Goal: Task Accomplishment & Management: Manage account settings

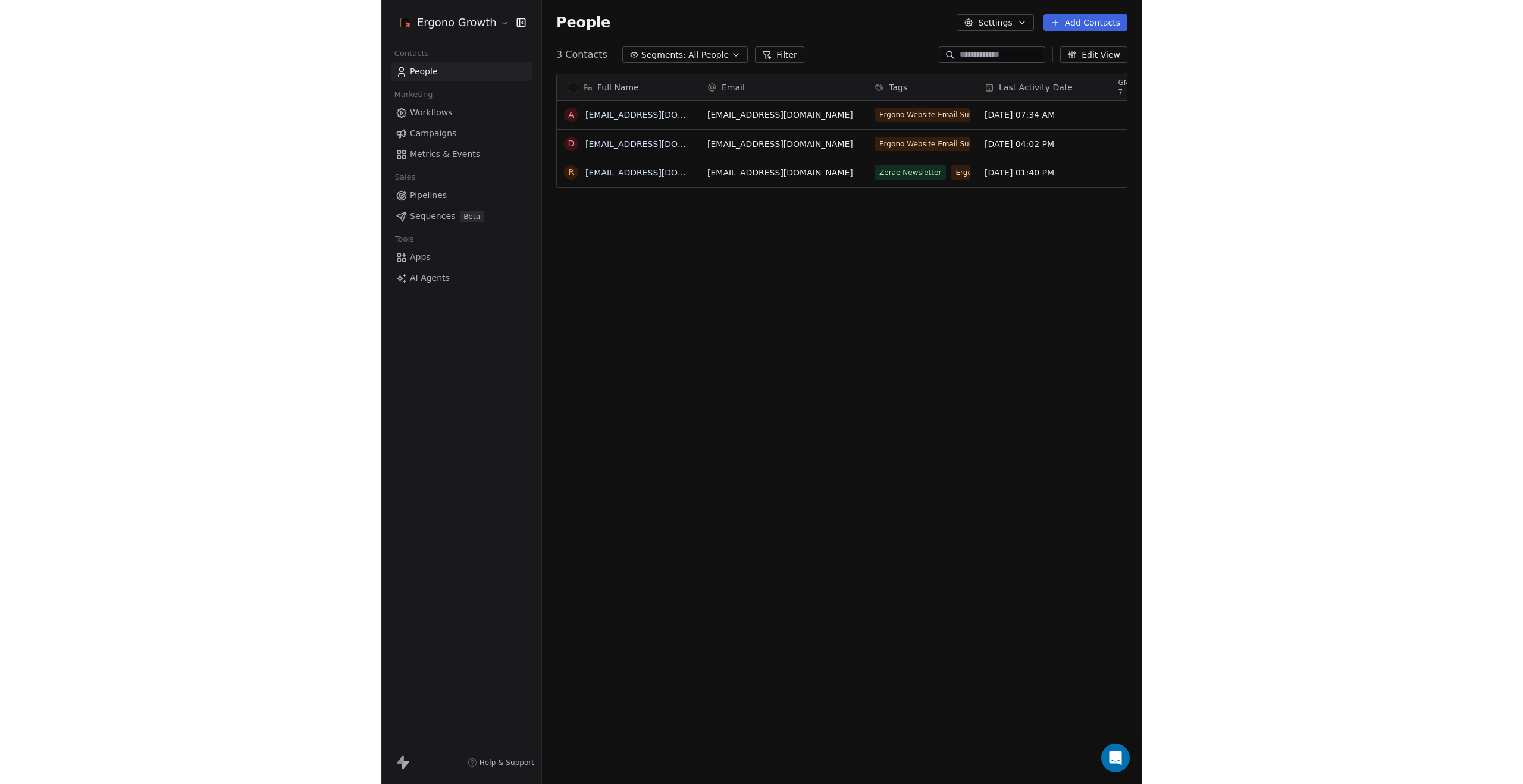
scroll to position [681, 590]
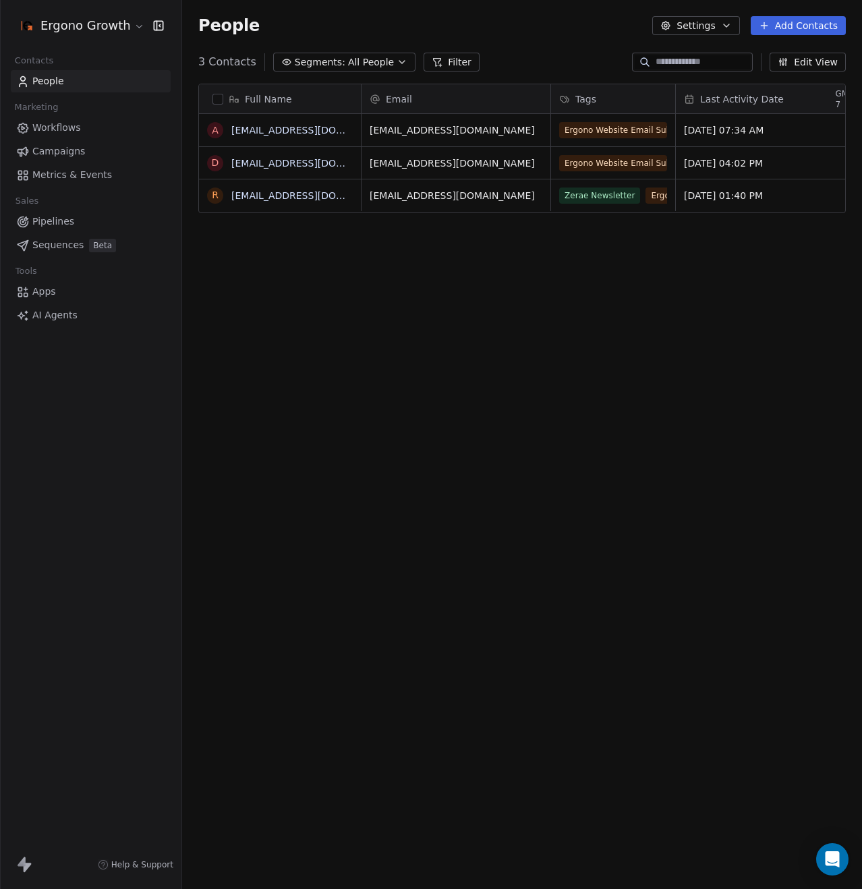
click at [100, 30] on html "Ergono Growth Contacts People Marketing Workflows Campaigns Metrics & Events Sa…" at bounding box center [431, 444] width 862 height 889
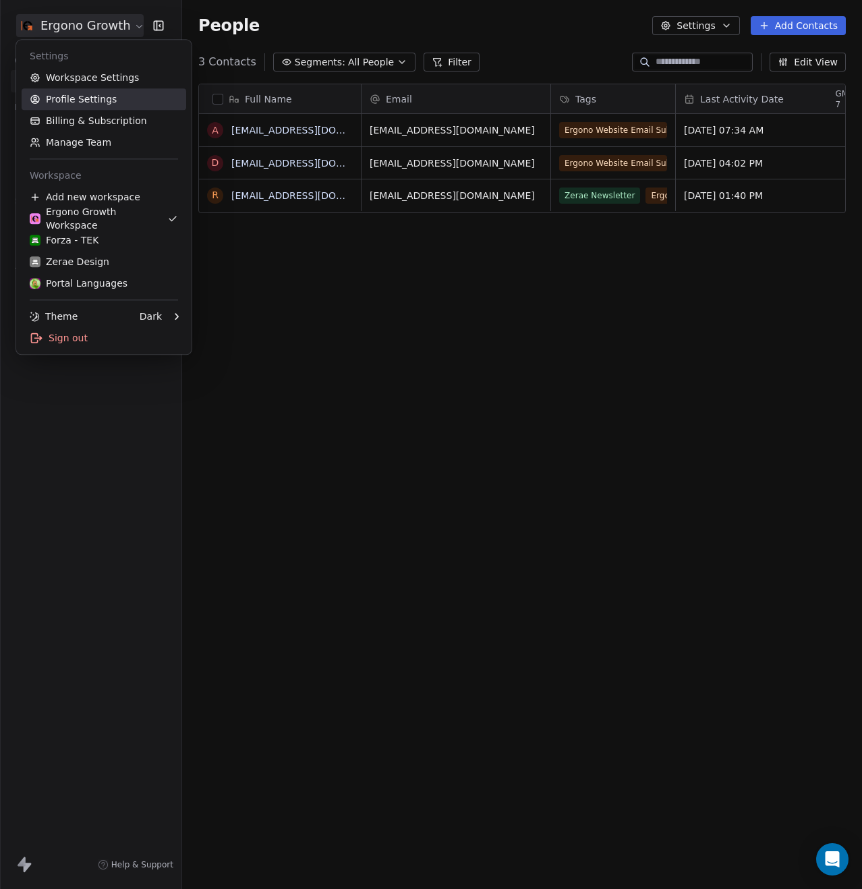
click at [101, 94] on link "Profile Settings" at bounding box center [104, 99] width 165 height 22
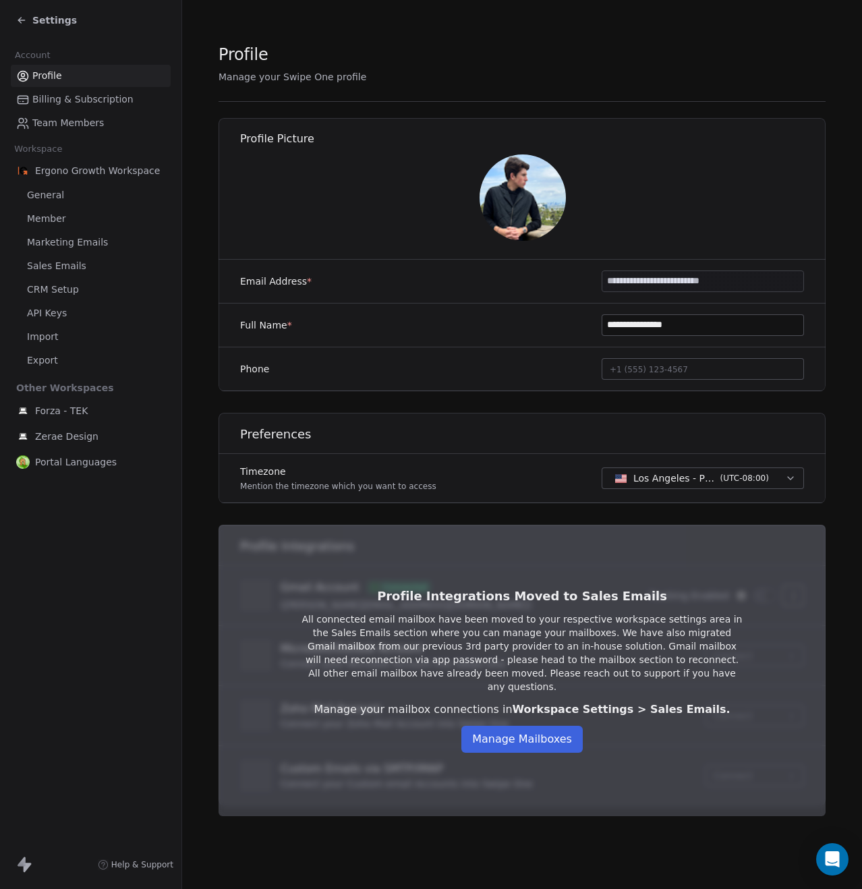
click at [93, 101] on span "Billing & Subscription" at bounding box center [82, 99] width 101 height 14
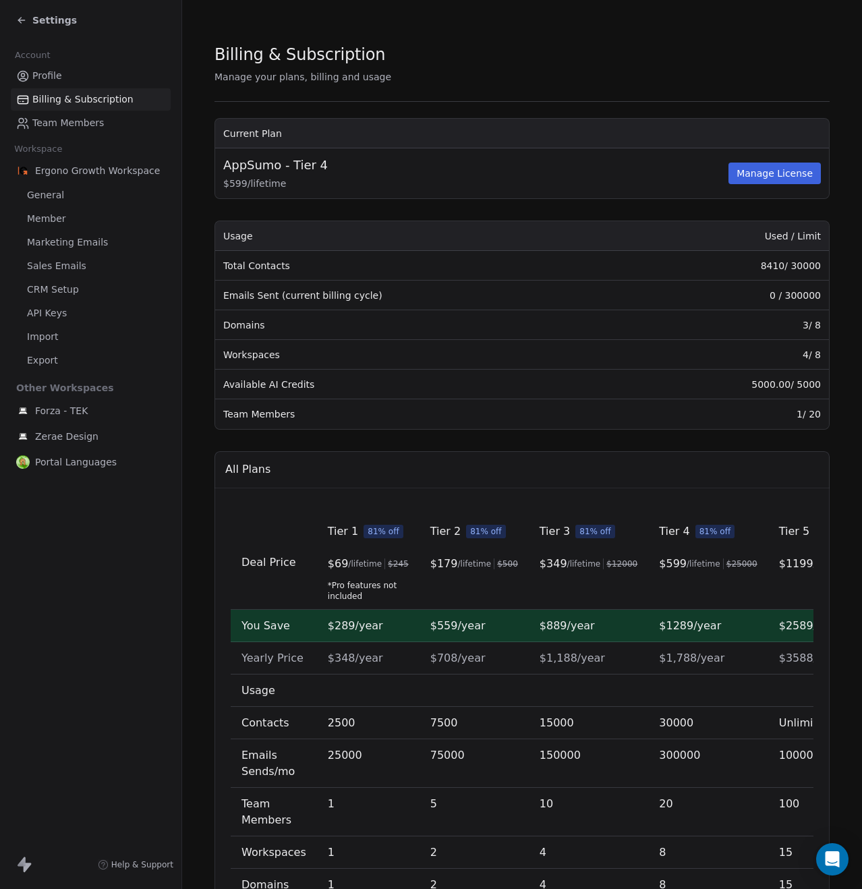
click at [61, 124] on span "Team Members" at bounding box center [68, 123] width 72 height 14
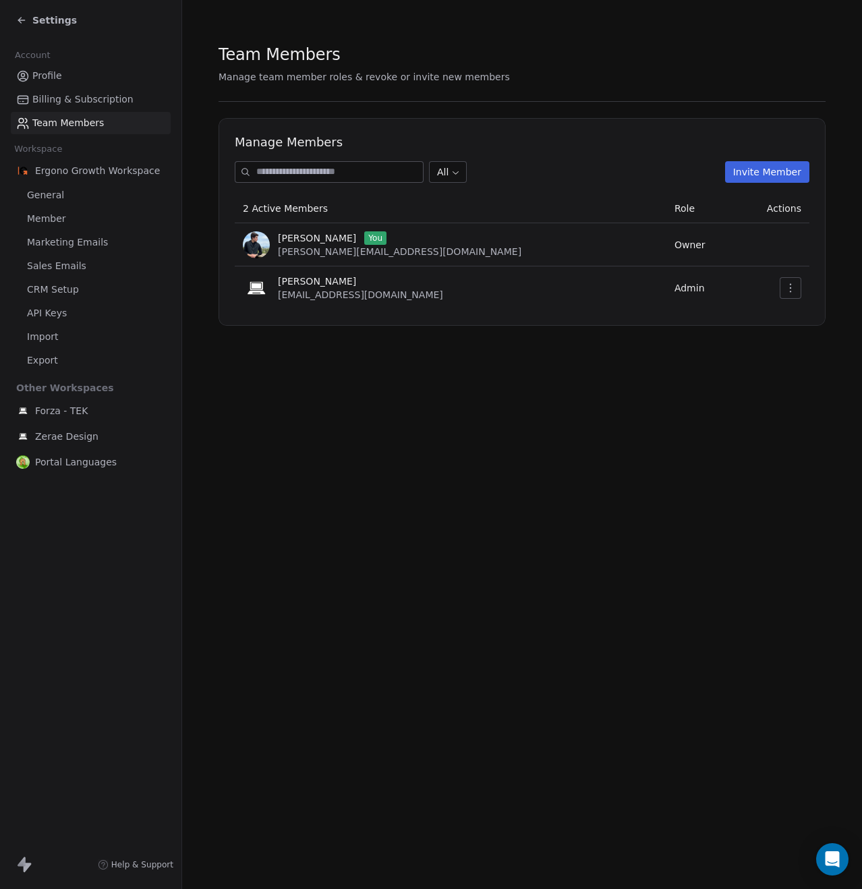
click at [800, 177] on button "Invite Member" at bounding box center [767, 172] width 84 height 22
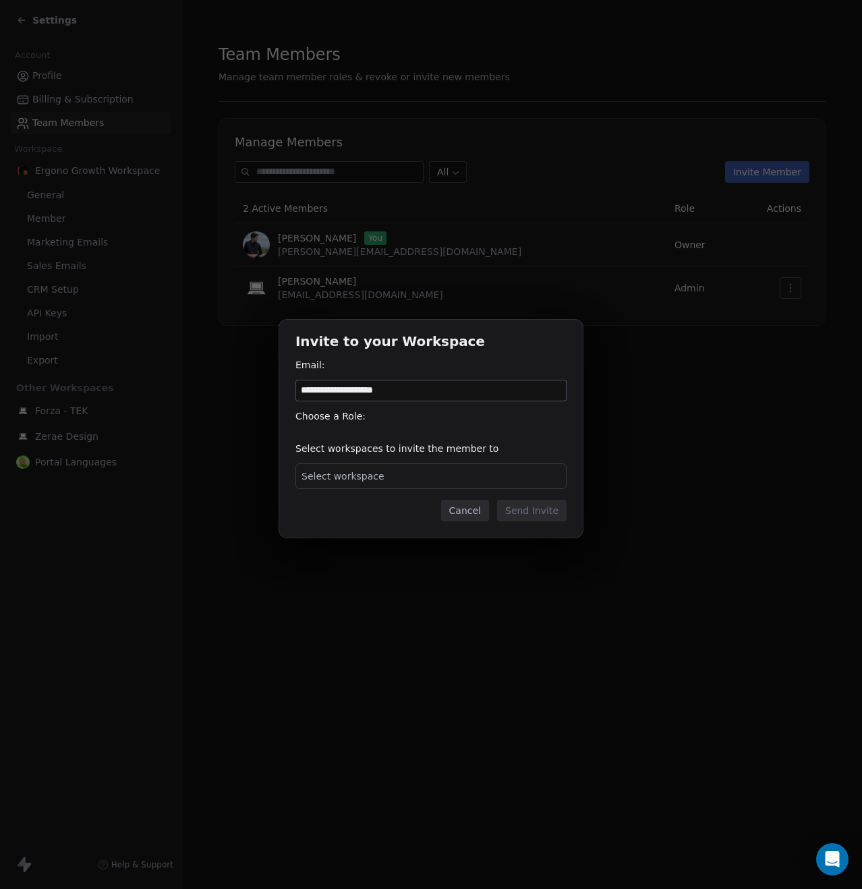
type input "**********"
click at [343, 480] on span "Select workspace" at bounding box center [343, 476] width 83 height 13
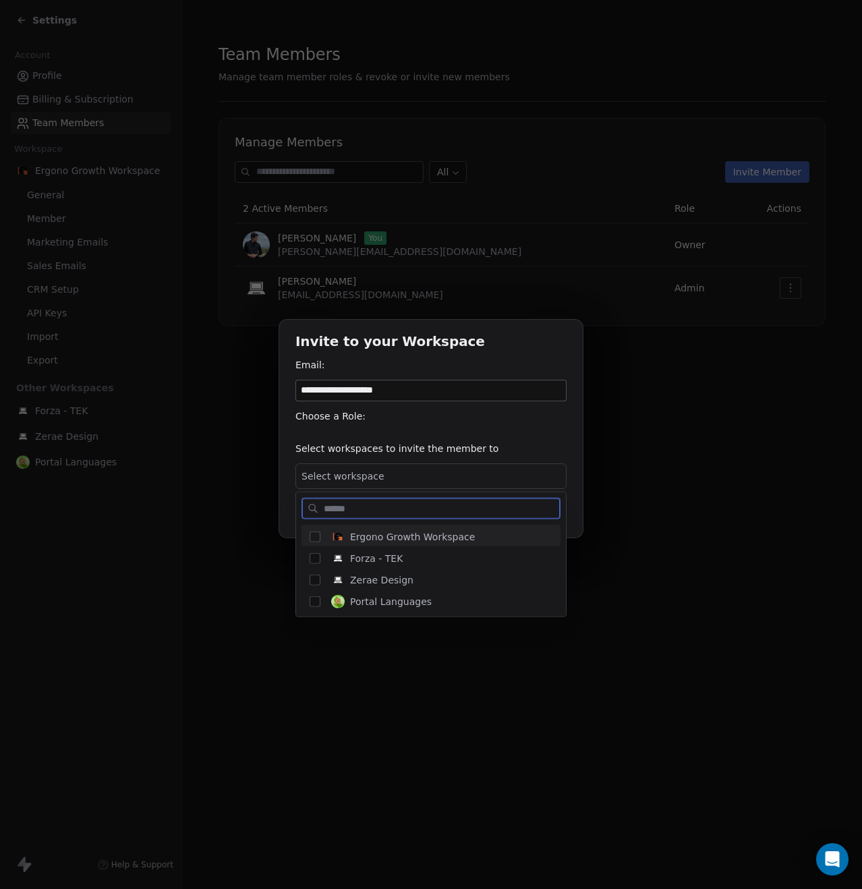
click at [360, 541] on span "Ergono Growth Workspace" at bounding box center [412, 536] width 125 height 13
click at [360, 561] on span "Forza - TEK" at bounding box center [376, 558] width 53 height 13
click at [360, 585] on span "Zerae Design" at bounding box center [381, 580] width 63 height 13
click at [360, 608] on div "Portal Languages" at bounding box center [439, 602] width 227 height 24
click at [537, 433] on div "**********" at bounding box center [431, 444] width 862 height 293
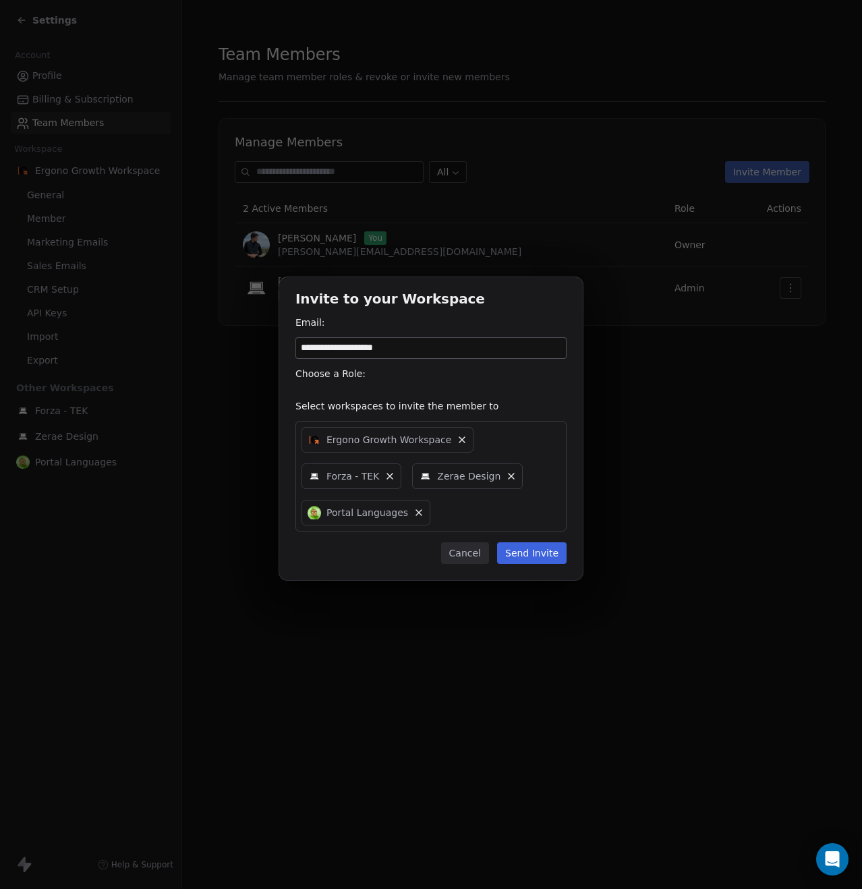
click at [536, 545] on button "Send Invite" at bounding box center [532, 554] width 70 height 22
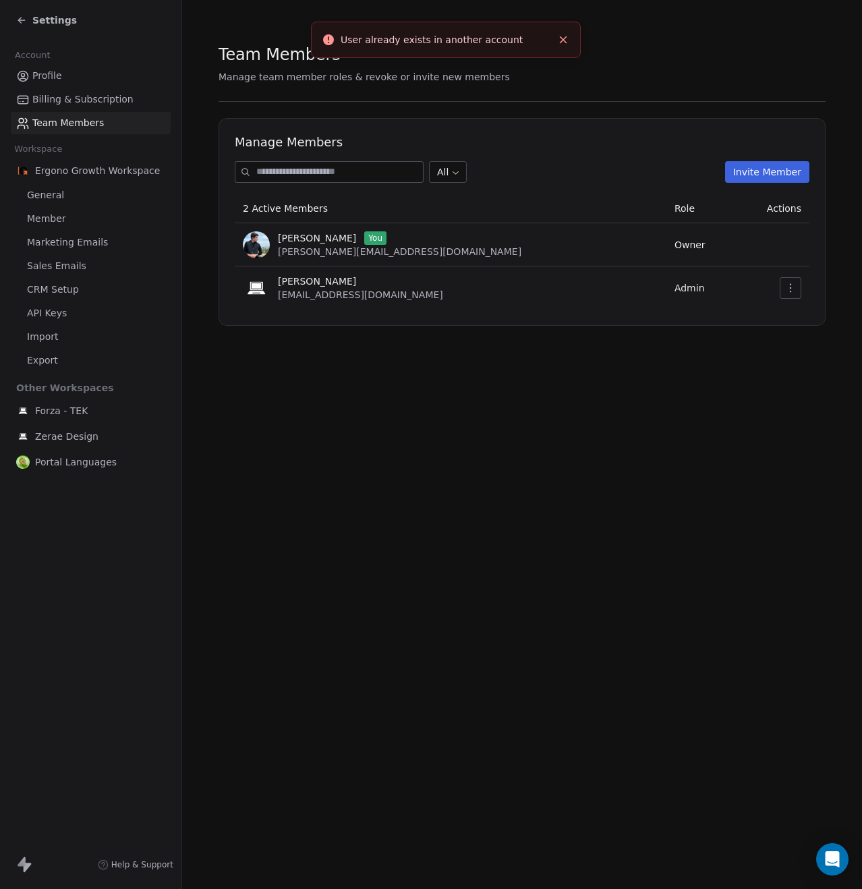
click at [806, 294] on td at bounding box center [773, 288] width 74 height 43
click at [800, 294] on button "button" at bounding box center [791, 288] width 22 height 22
click at [808, 320] on div "Update" at bounding box center [808, 318] width 96 height 22
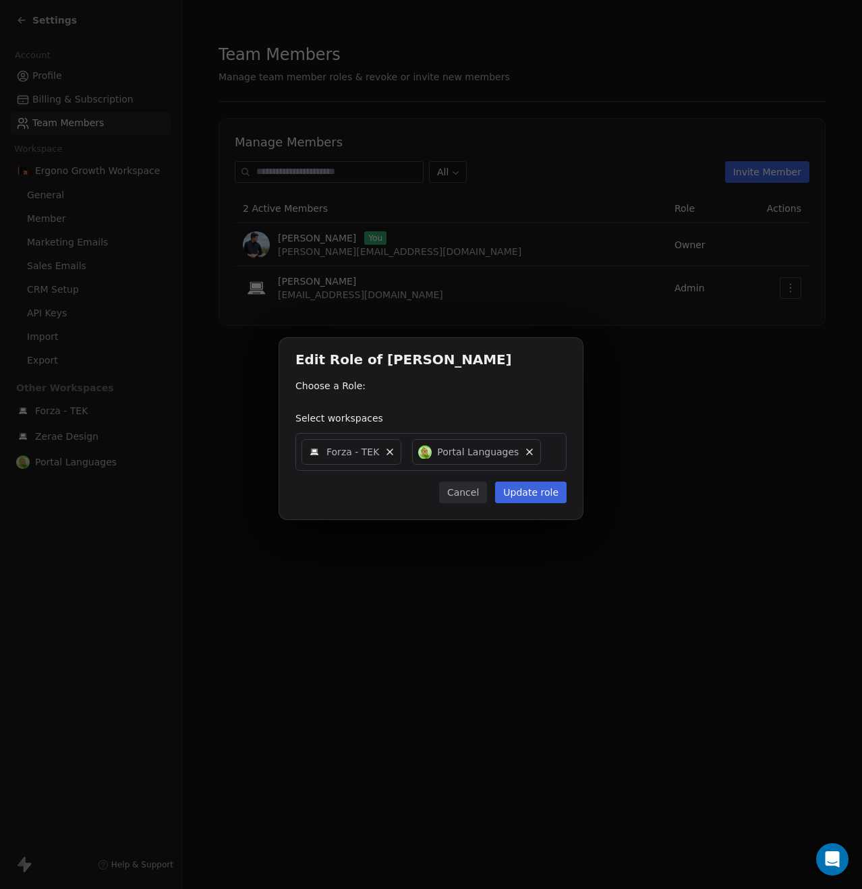
click at [322, 395] on div "Choose a Role:" at bounding box center [431, 390] width 271 height 22
click at [347, 407] on div "Edit Role of [PERSON_NAME] Choose a Role: Select workspaces Forza - TEK Portal …" at bounding box center [431, 429] width 304 height 182
click at [360, 426] on div "Select workspaces Forza - TEK Portal Languages" at bounding box center [431, 441] width 271 height 59
click at [552, 501] on button "Update role" at bounding box center [531, 493] width 72 height 22
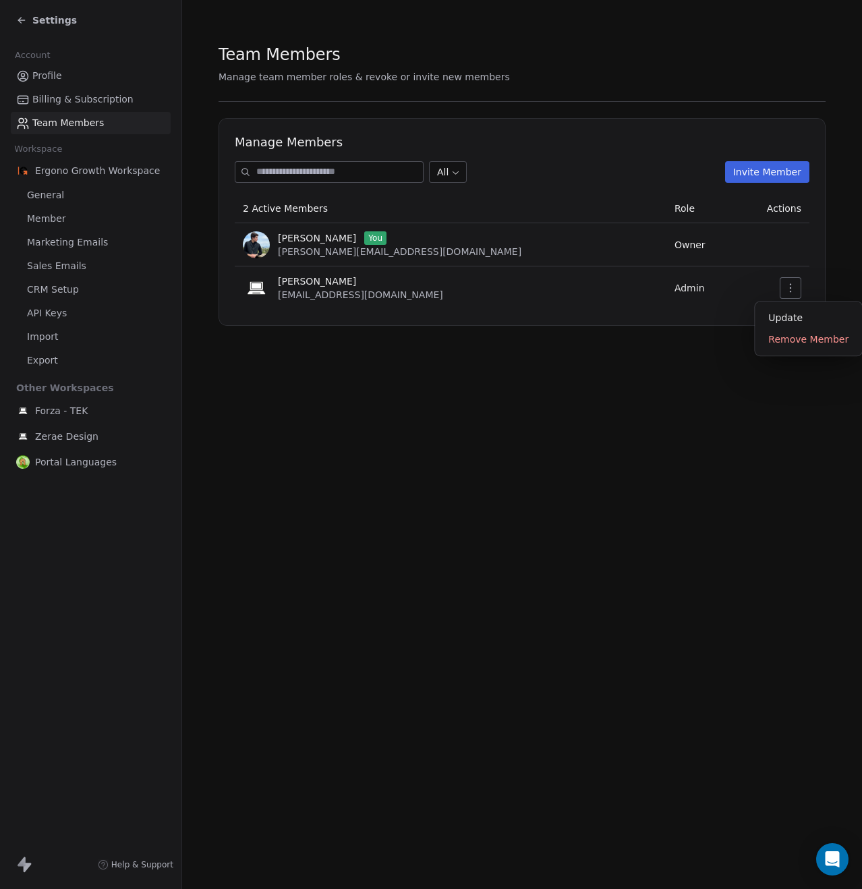
click at [789, 289] on icon "button" at bounding box center [790, 288] width 11 height 11
click at [783, 314] on div "Update" at bounding box center [808, 318] width 96 height 22
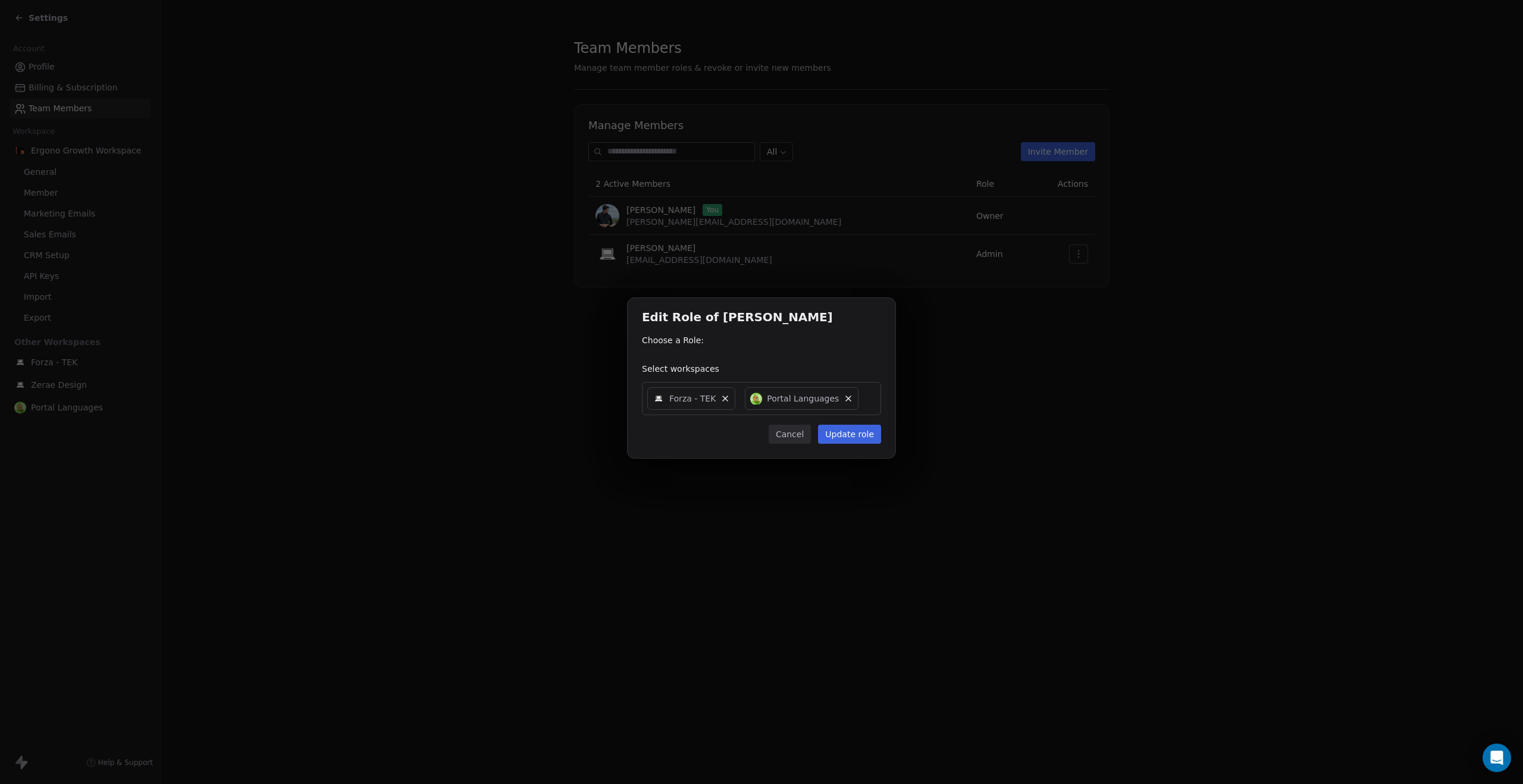
click at [691, 370] on div "Select workspaces" at bounding box center [761, 369] width 239 height 11
click at [691, 347] on div "Choose a Role:" at bounding box center [761, 340] width 239 height 11
click at [698, 399] on span "Forza - TEK" at bounding box center [692, 398] width 47 height 11
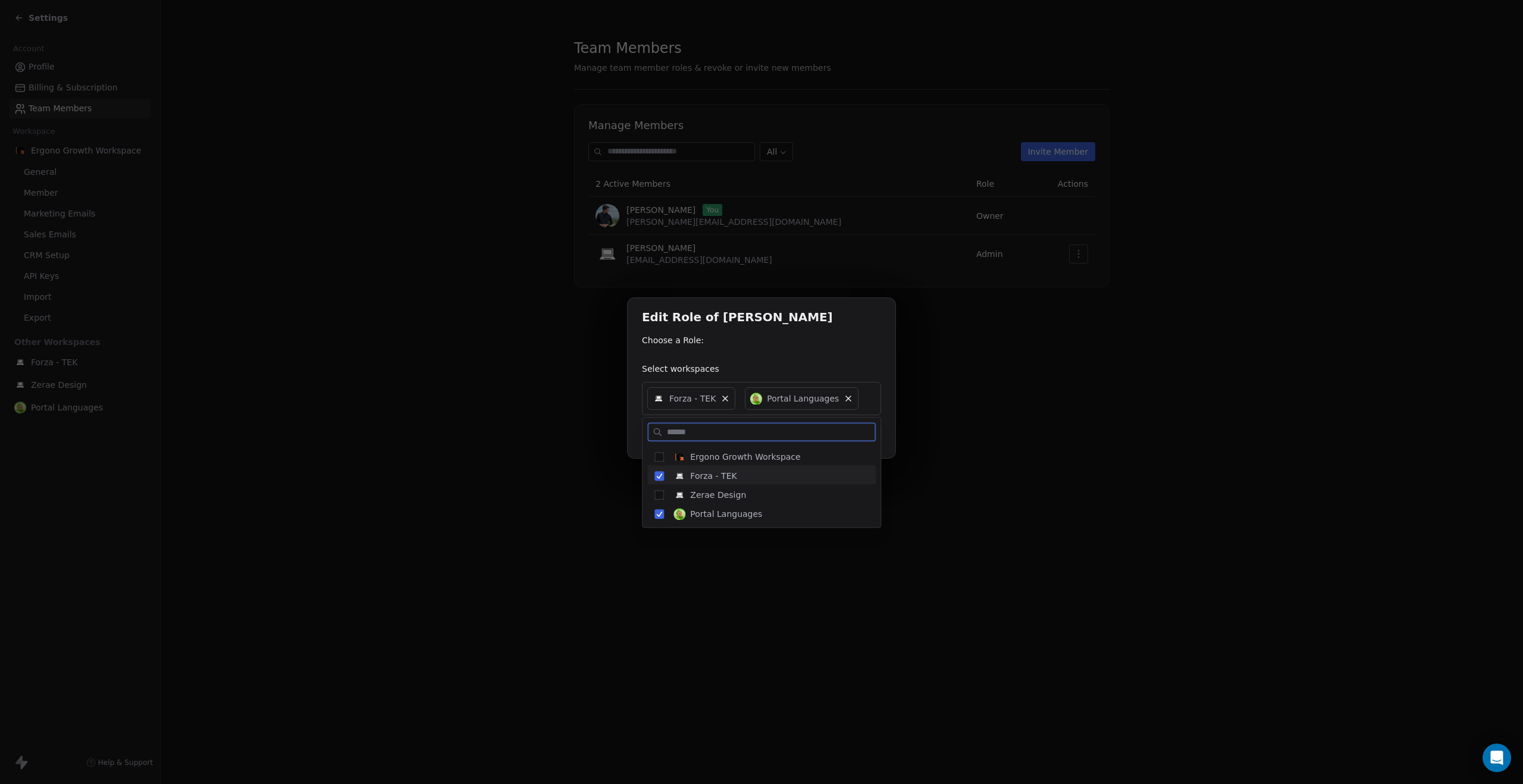
click at [734, 452] on span "Ergono Growth Workspace" at bounding box center [745, 456] width 110 height 11
click at [702, 493] on span "Zerae Design" at bounding box center [718, 495] width 56 height 11
click at [760, 341] on div "Edit Role of [PERSON_NAME] Choose a Role: Select workspaces Forza - TEK Portal …" at bounding box center [761, 392] width 1523 height 226
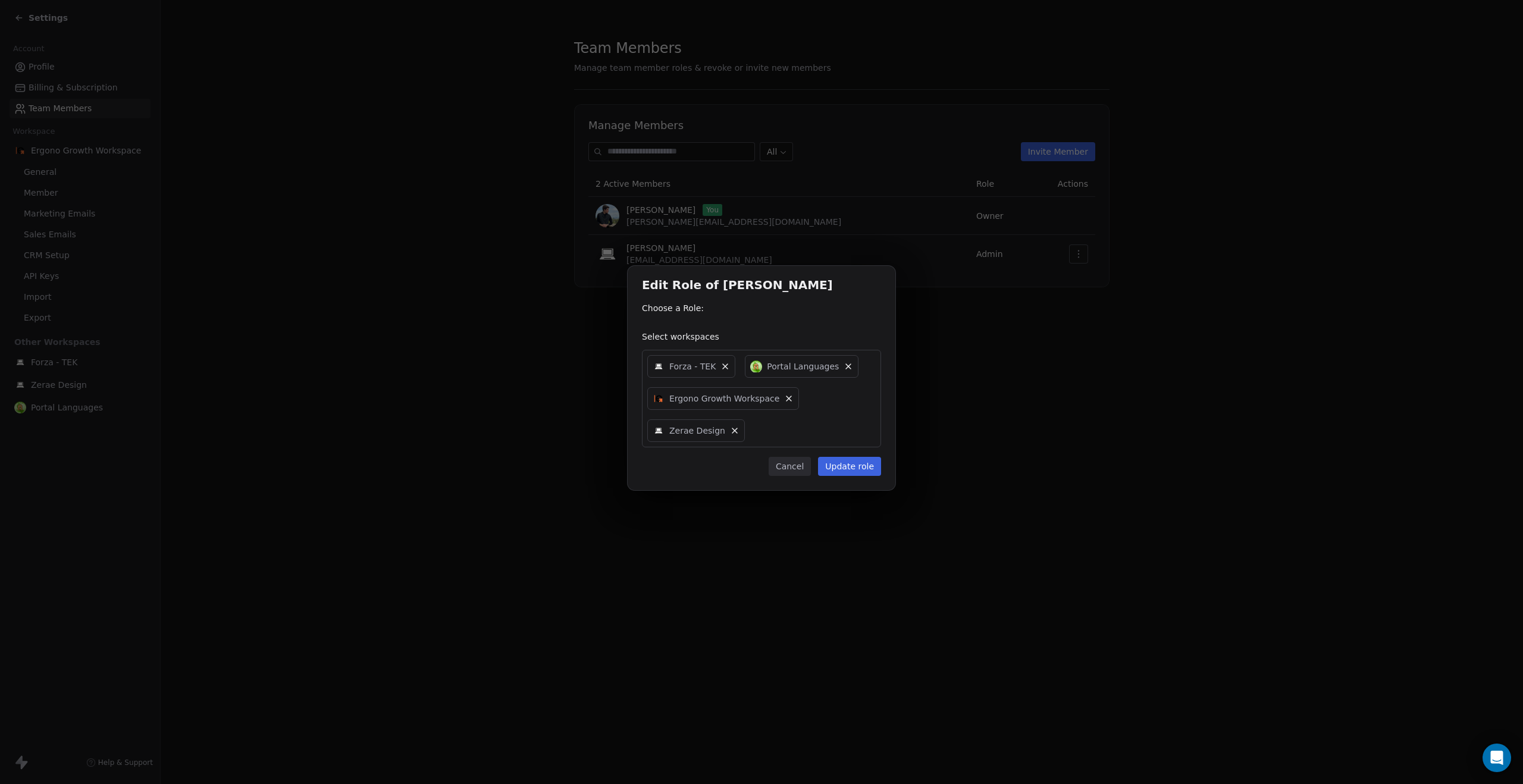
click at [668, 312] on div "Choose a Role:" at bounding box center [761, 308] width 239 height 11
click at [698, 322] on div "Edit Role of [PERSON_NAME] Choose a Role: Select workspaces Forza - TEK Portal …" at bounding box center [762, 378] width 268 height 224
click at [760, 460] on button "Update role" at bounding box center [850, 467] width 63 height 19
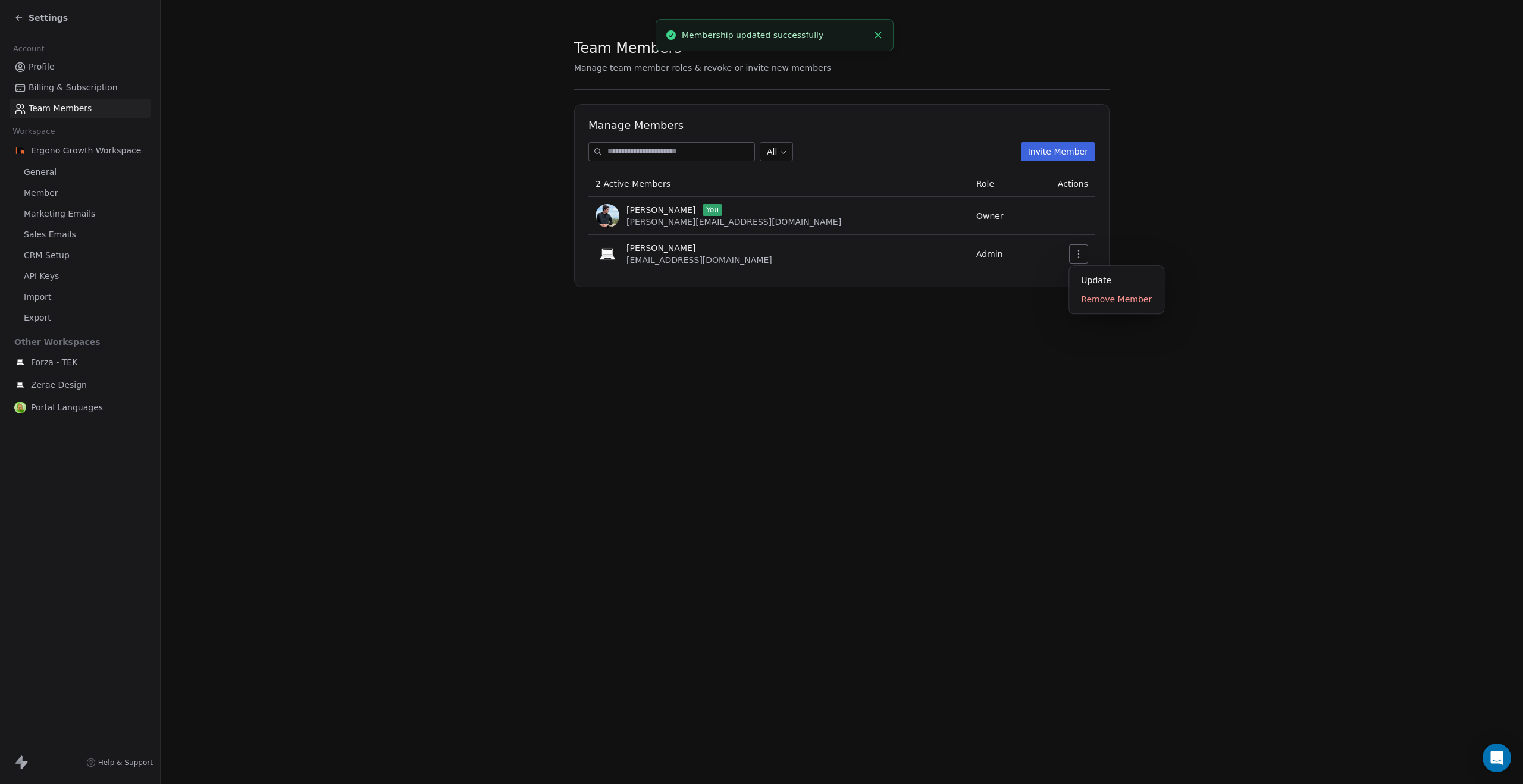
click at [760, 255] on icon "button" at bounding box center [1079, 254] width 10 height 10
click at [760, 280] on div "Update Remove Member" at bounding box center [1116, 290] width 94 height 48
click at [760, 279] on div "Update" at bounding box center [1116, 280] width 85 height 19
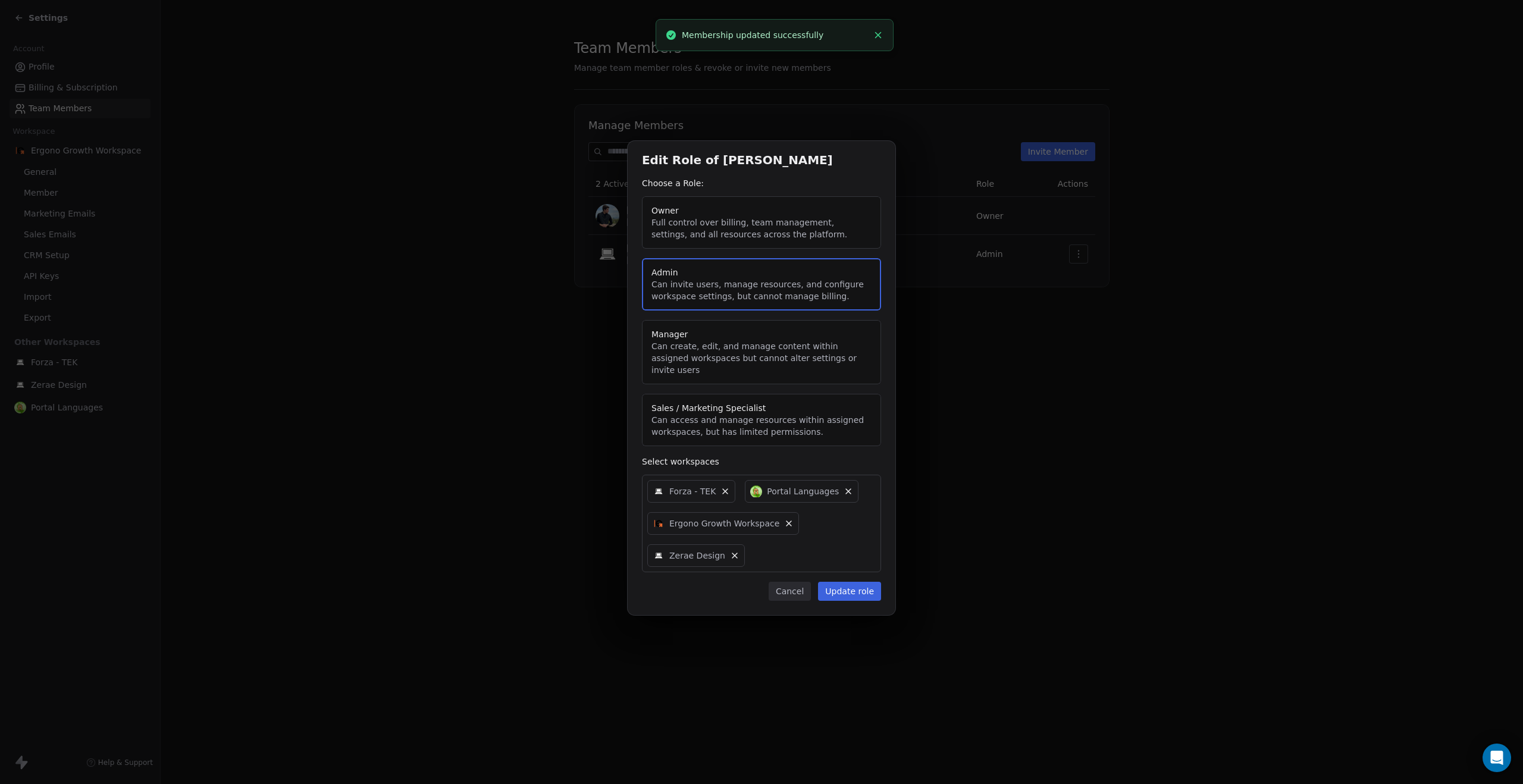
click at [736, 229] on button "Owner Full control over billing, team management, settings, and all resources a…" at bounding box center [761, 222] width 239 height 52
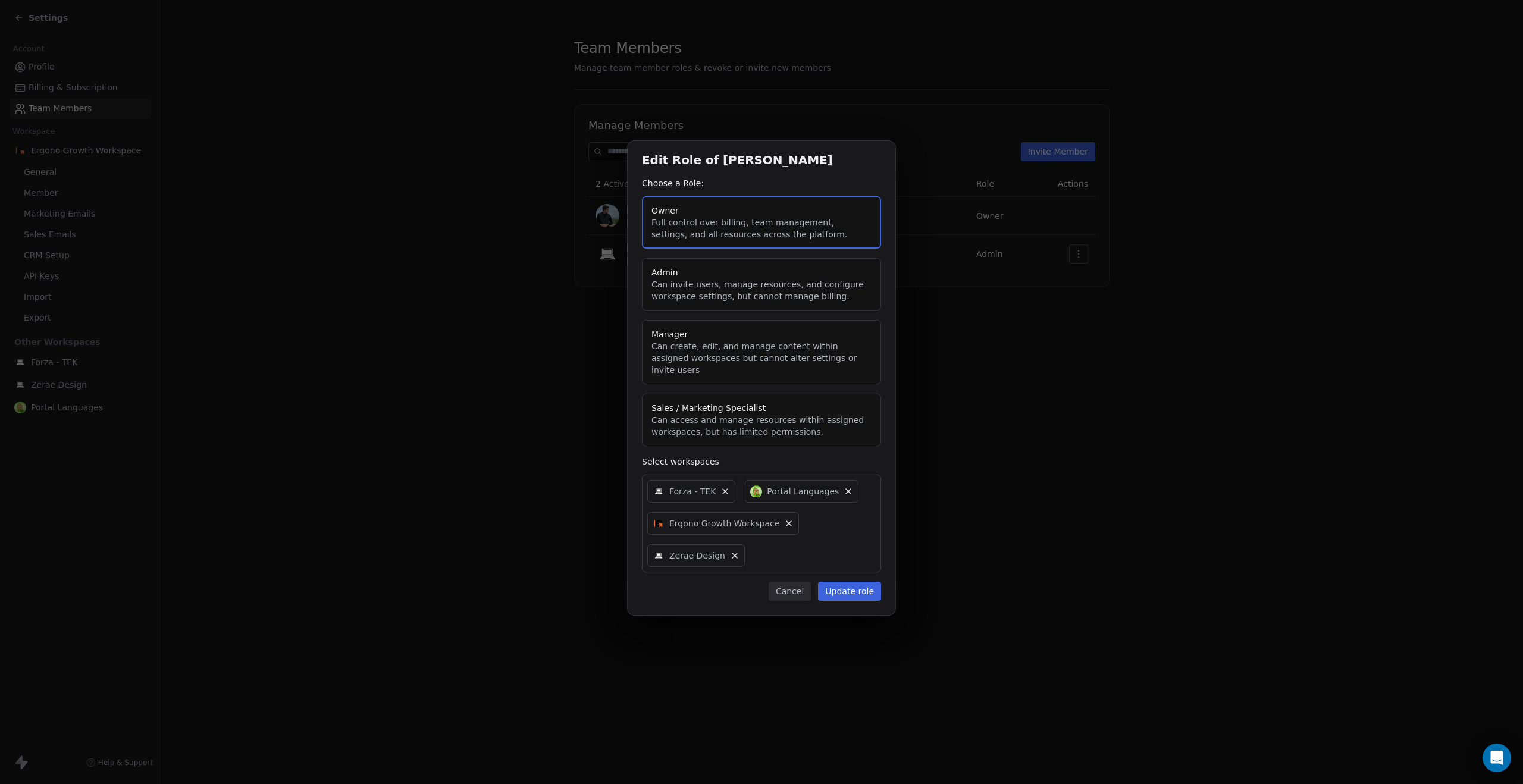
click at [760, 583] on button "Update role" at bounding box center [850, 592] width 63 height 19
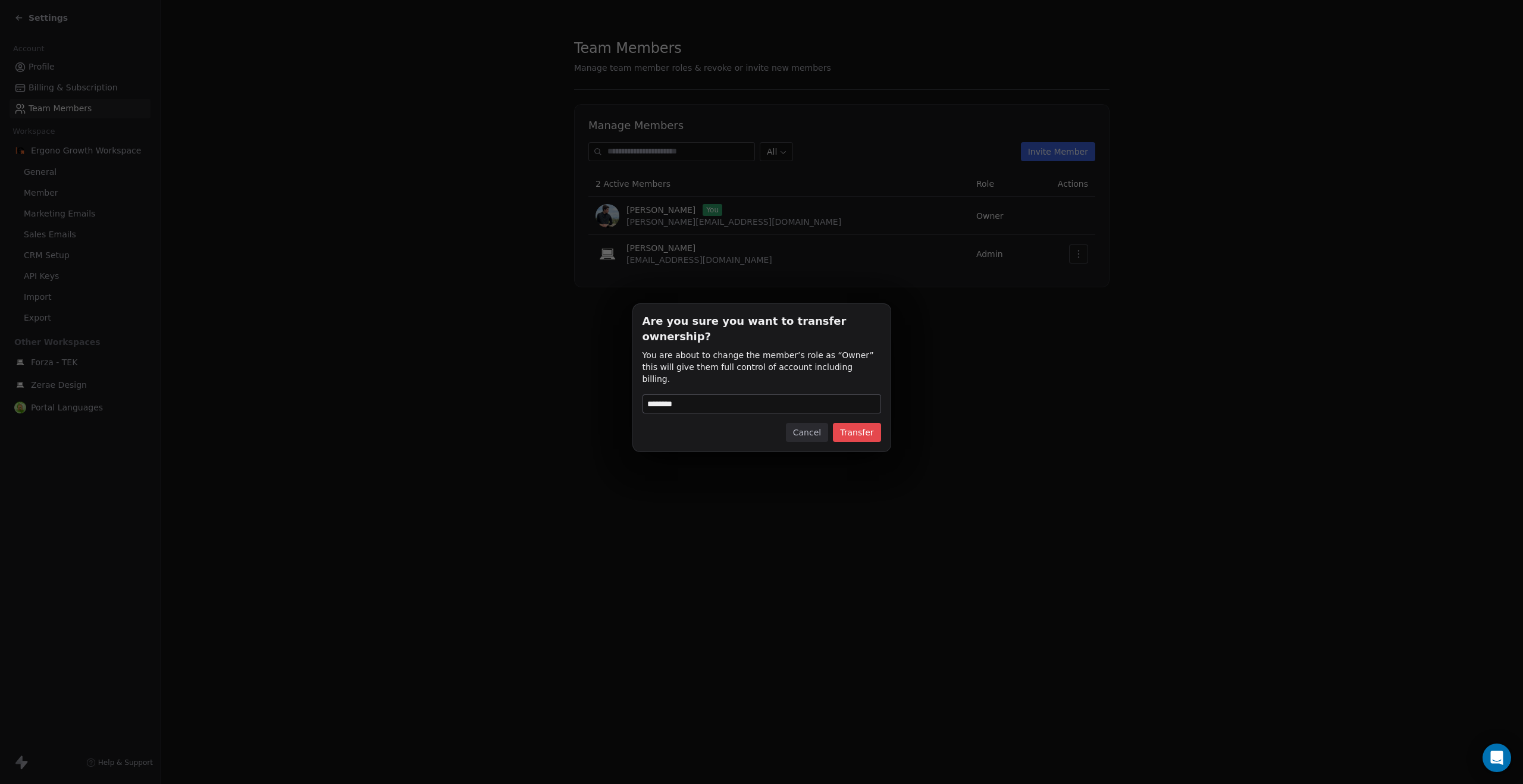
type input "********"
click at [760, 423] on button "Transfer" at bounding box center [857, 433] width 48 height 19
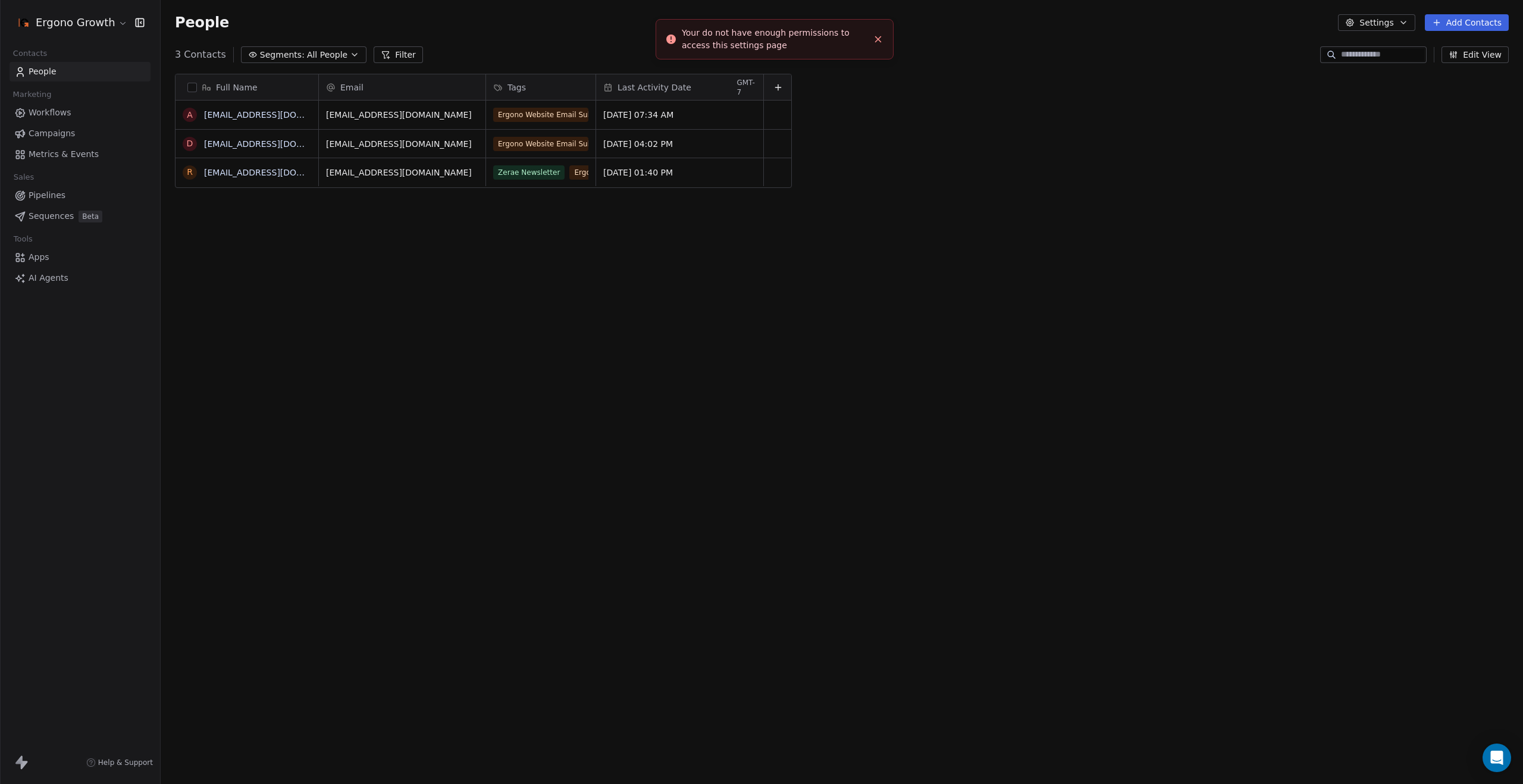
scroll to position [681, 1353]
click at [760, 41] on icon "Close toast" at bounding box center [878, 39] width 11 height 11
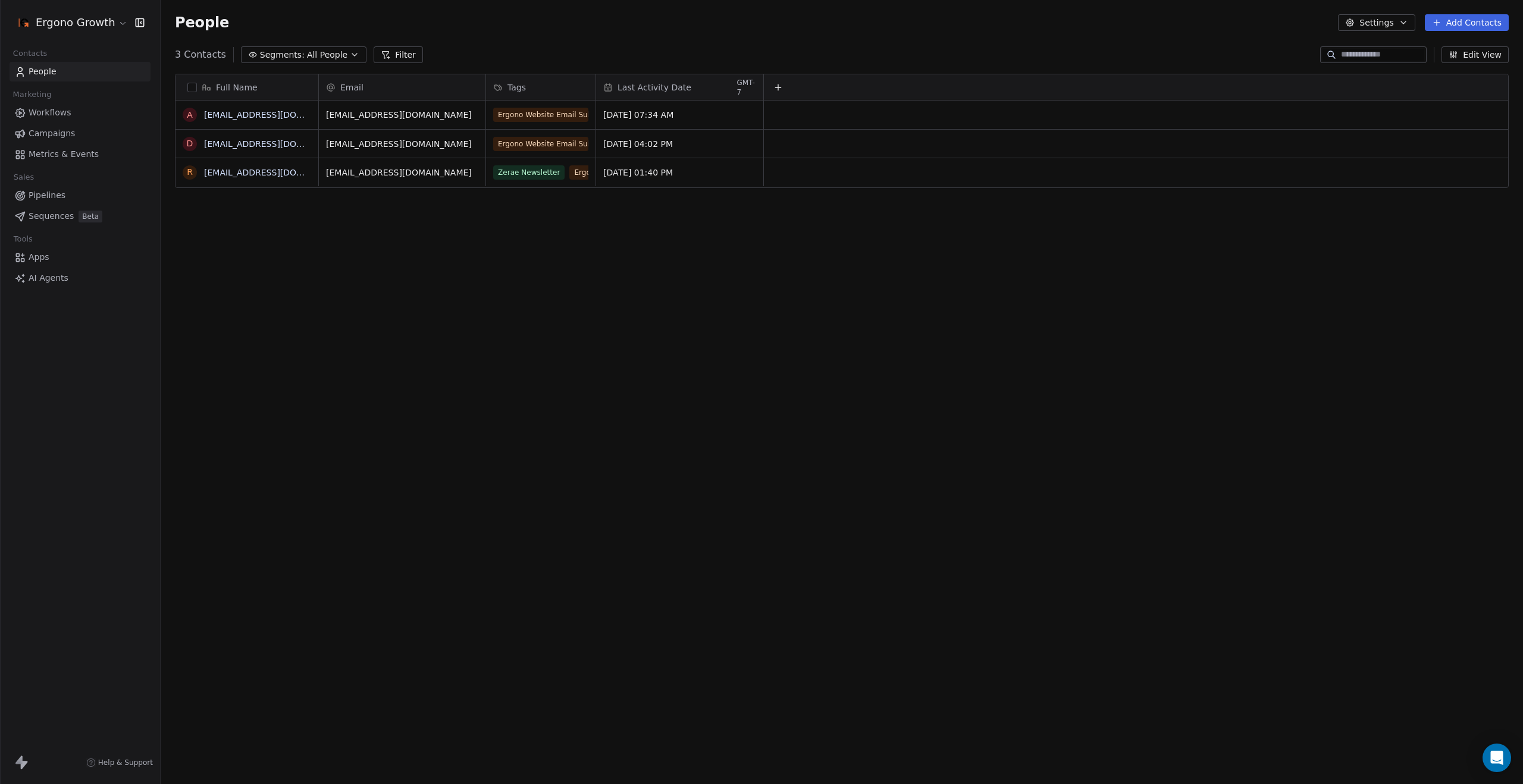
click at [22, 111] on icon at bounding box center [19, 112] width 11 height 11
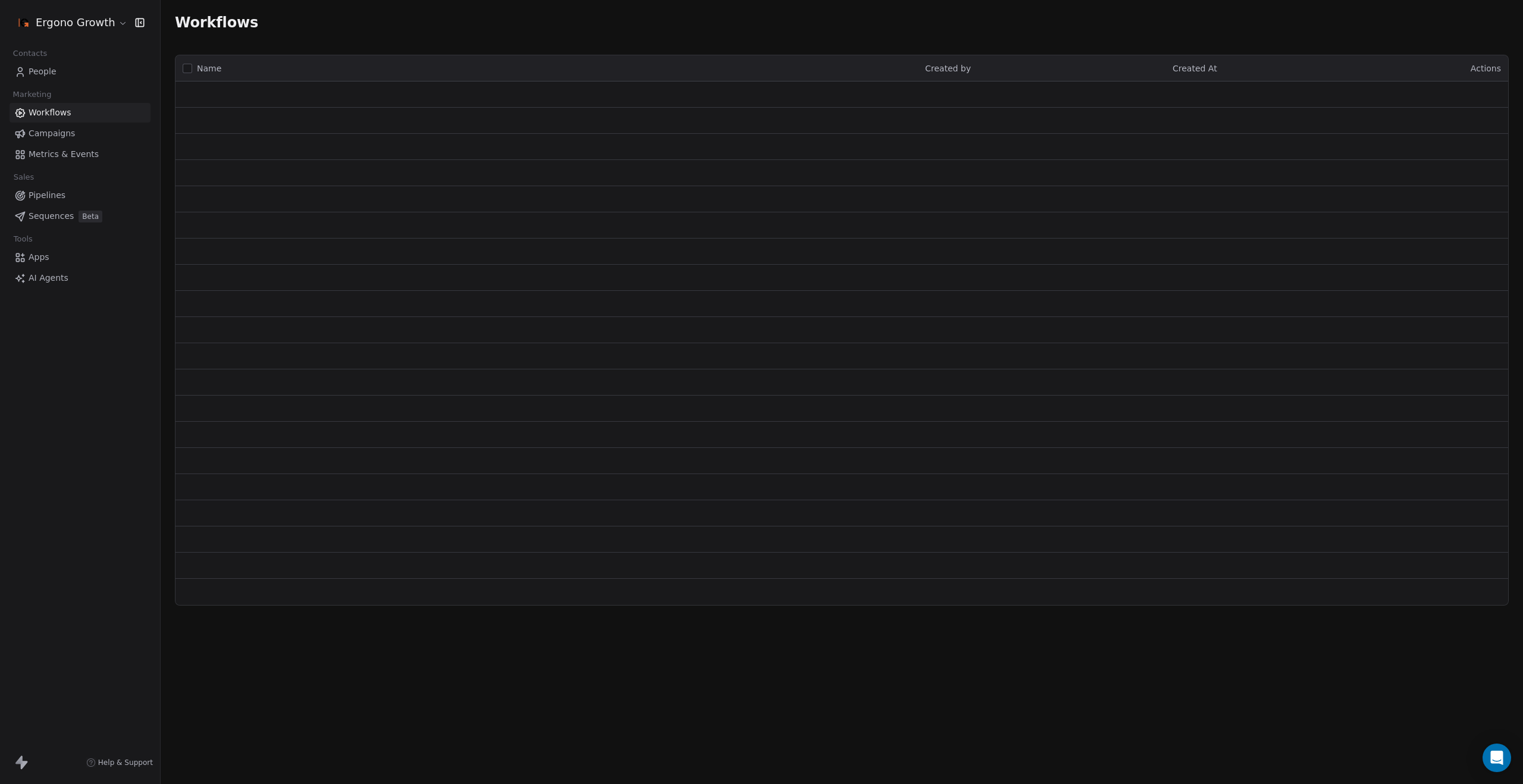
click at [56, 134] on span "Campaigns" at bounding box center [51, 133] width 47 height 12
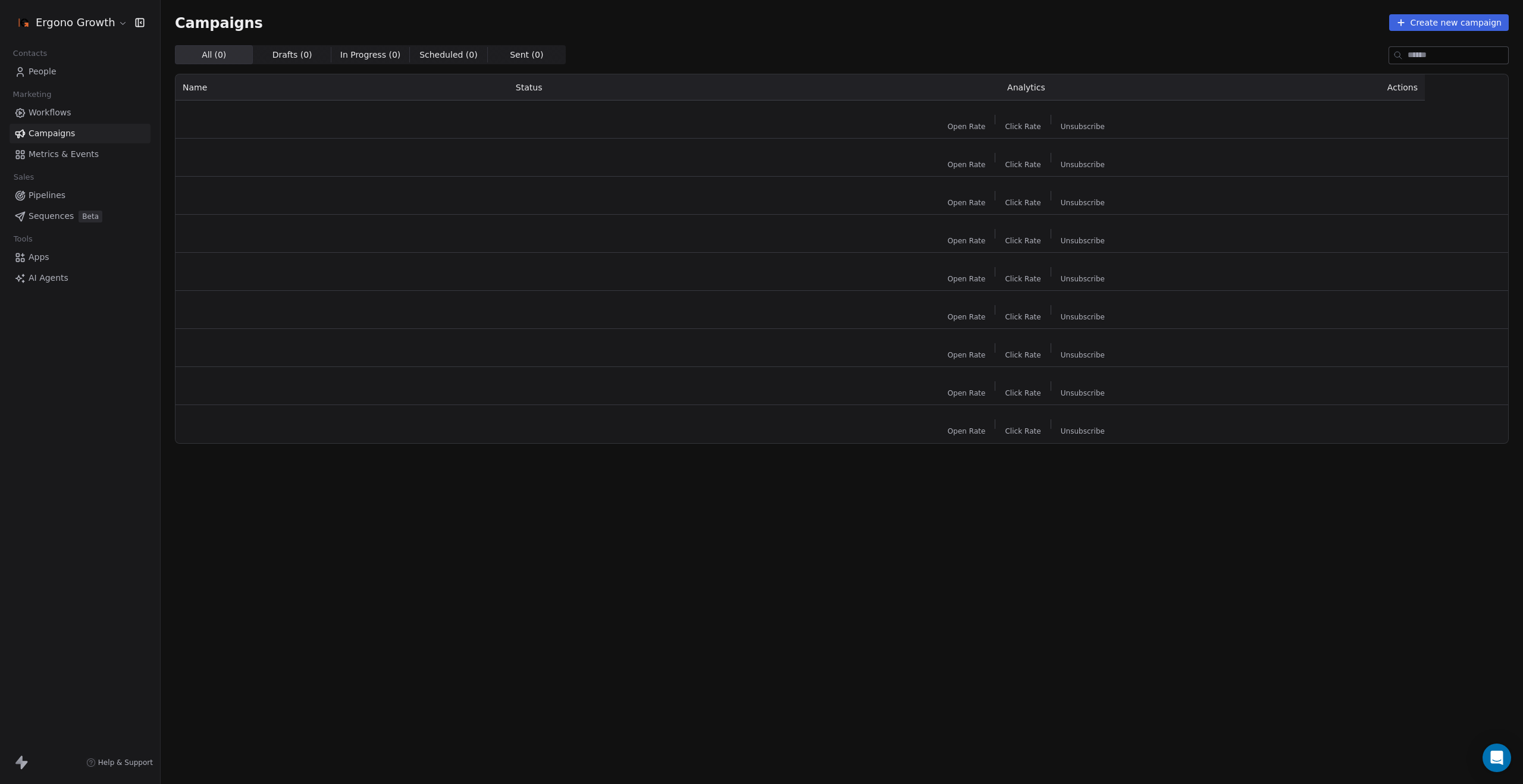
click at [81, 261] on link "Apps" at bounding box center [80, 258] width 141 height 19
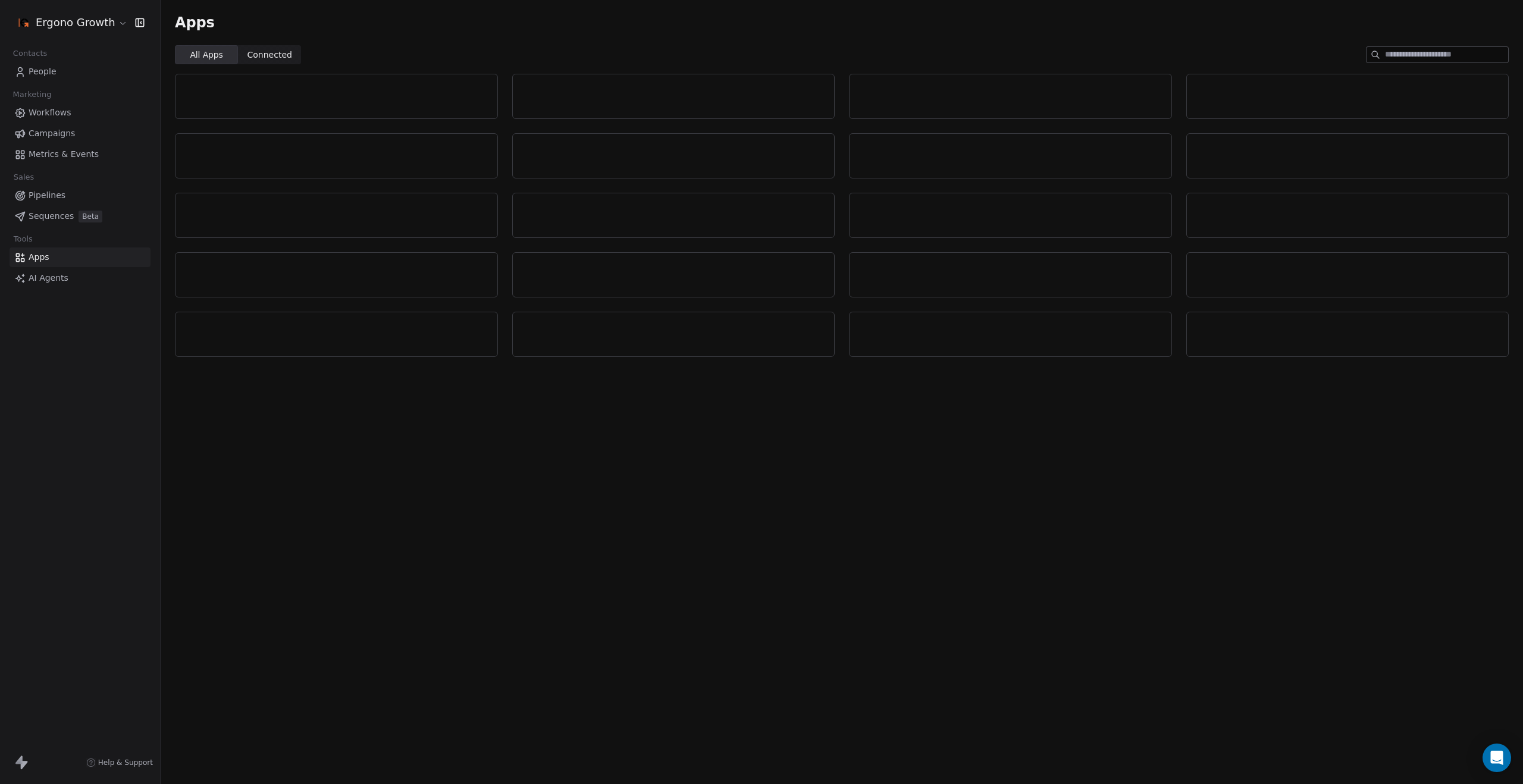
click at [81, 276] on link "AI Agents" at bounding box center [80, 278] width 141 height 19
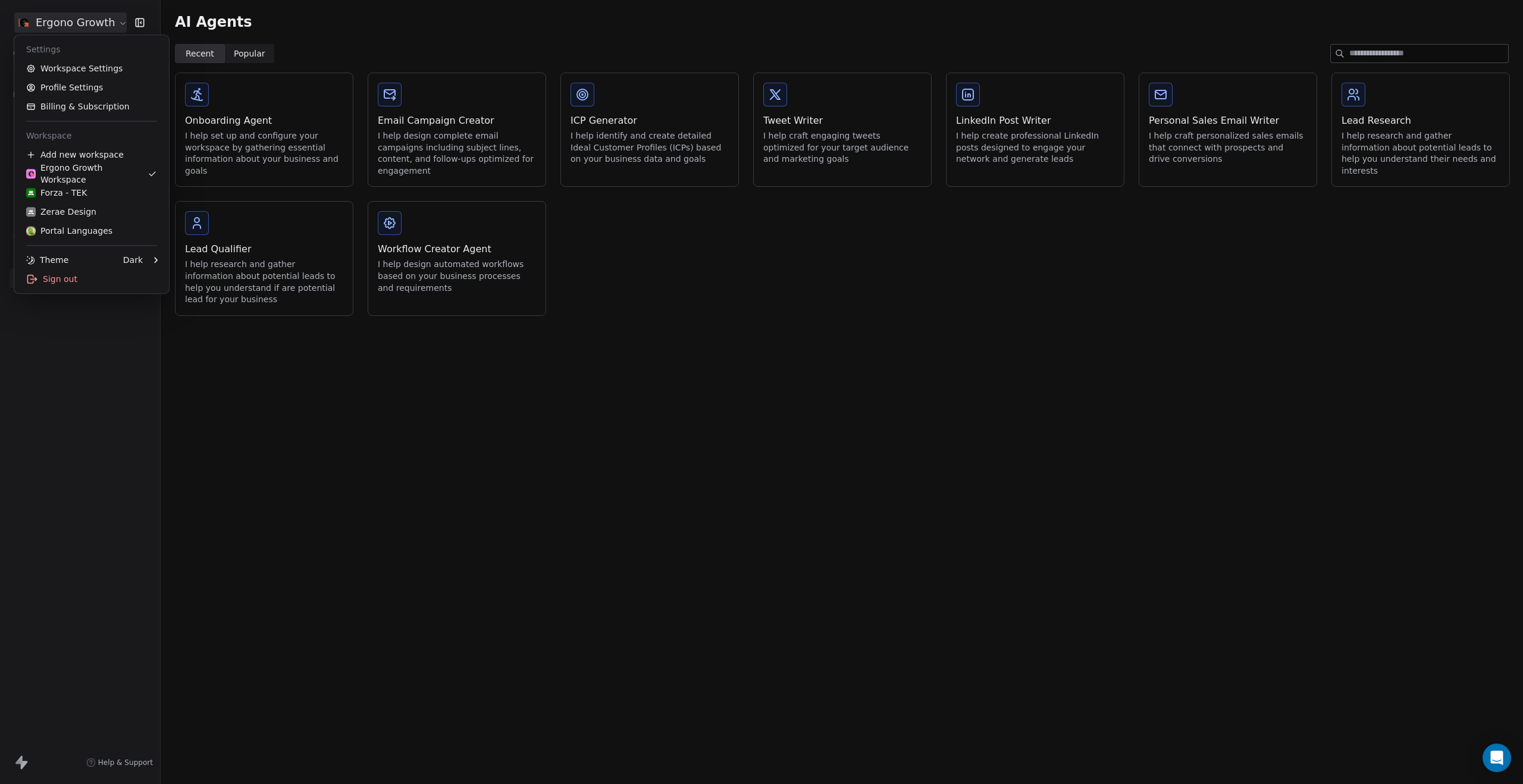
click at [59, 22] on html "Ergono Growth Contacts People Marketing Workflows Campaigns Metrics & Events Sa…" at bounding box center [761, 392] width 1523 height 784
click at [63, 92] on link "Profile Settings" at bounding box center [92, 87] width 146 height 19
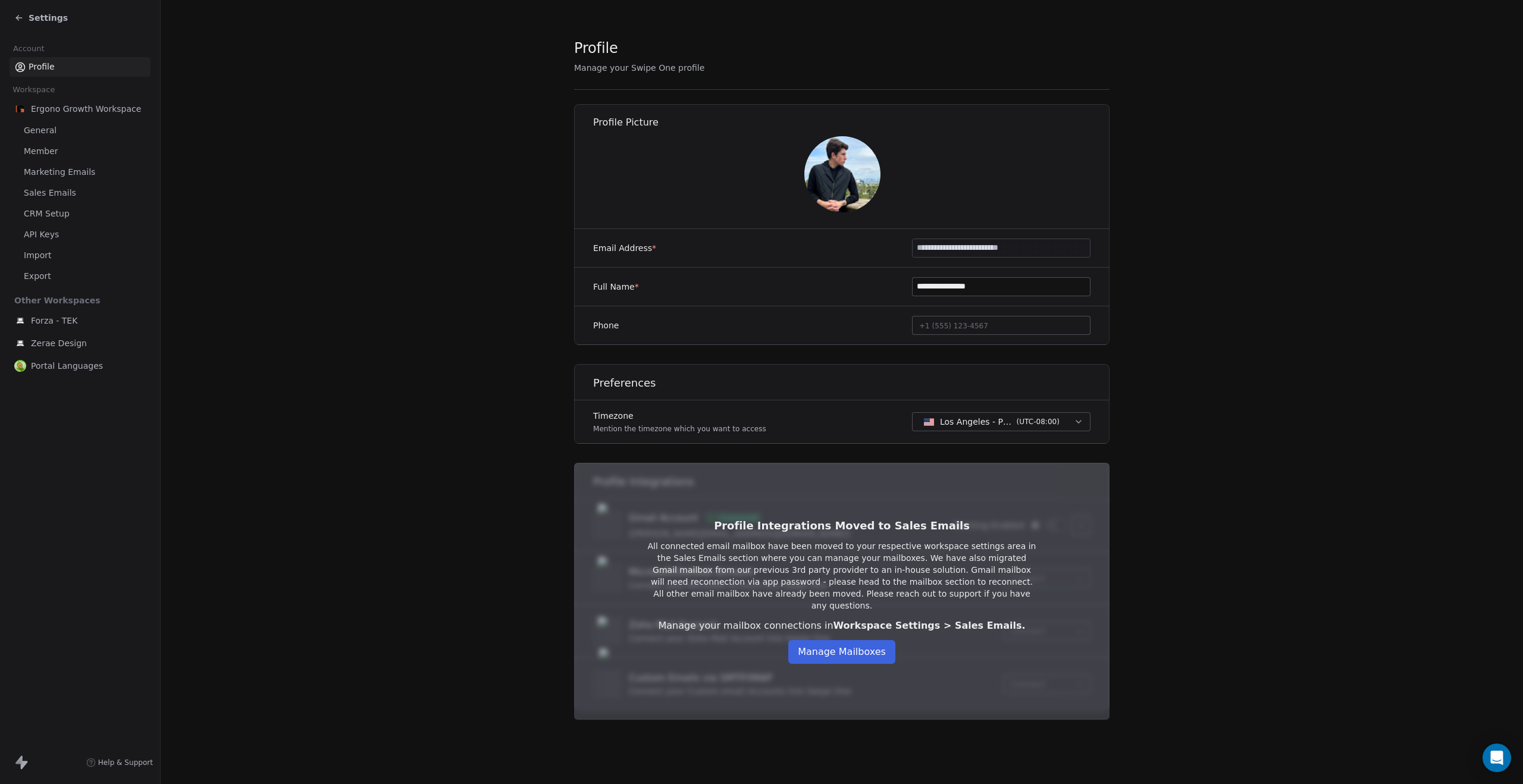
click at [67, 66] on link "Profile" at bounding box center [80, 67] width 141 height 19
click at [64, 112] on span "Ergono Growth Workspace" at bounding box center [86, 108] width 110 height 11
click at [64, 132] on link "General" at bounding box center [80, 131] width 141 height 19
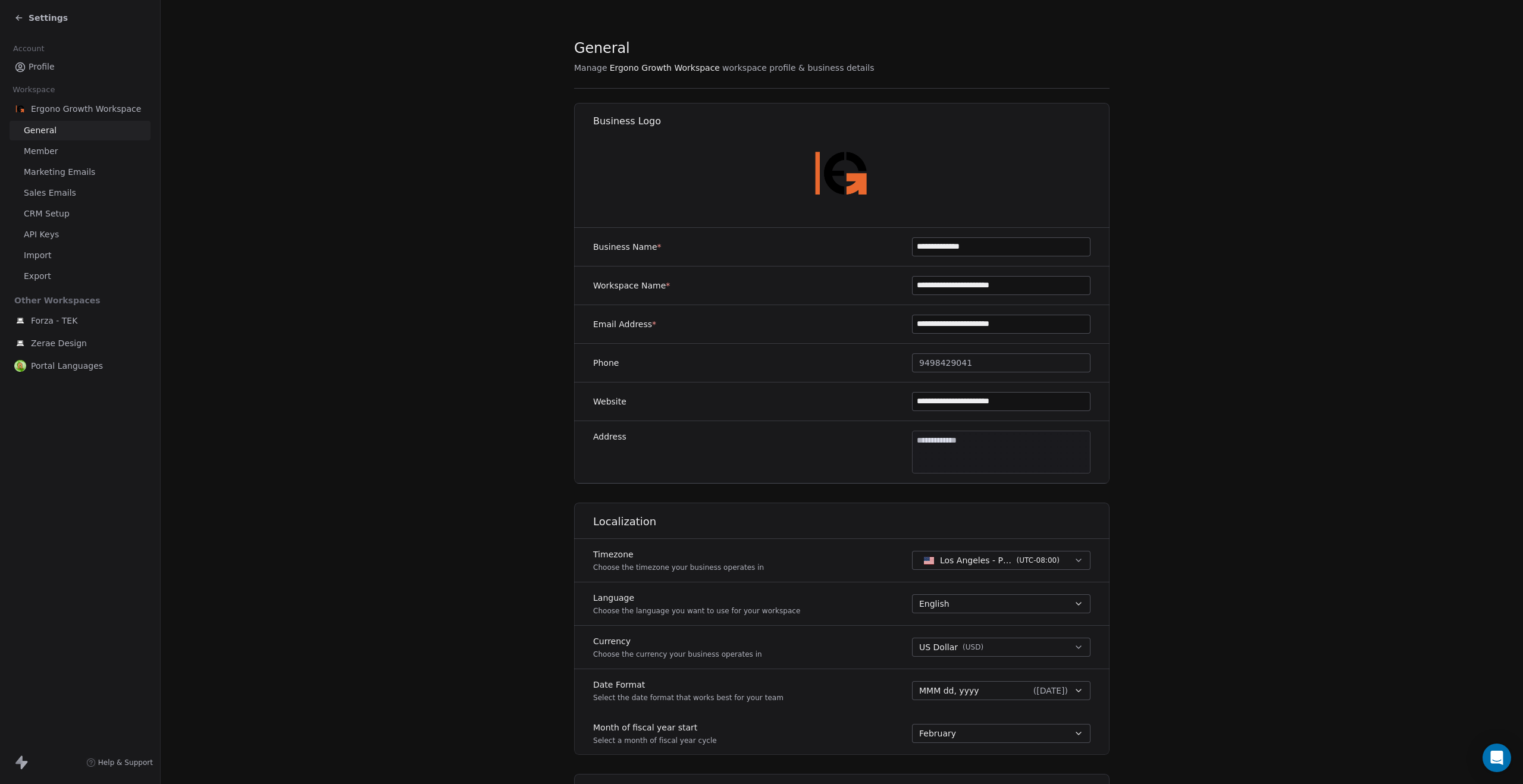
click at [64, 157] on link "Member" at bounding box center [80, 152] width 141 height 19
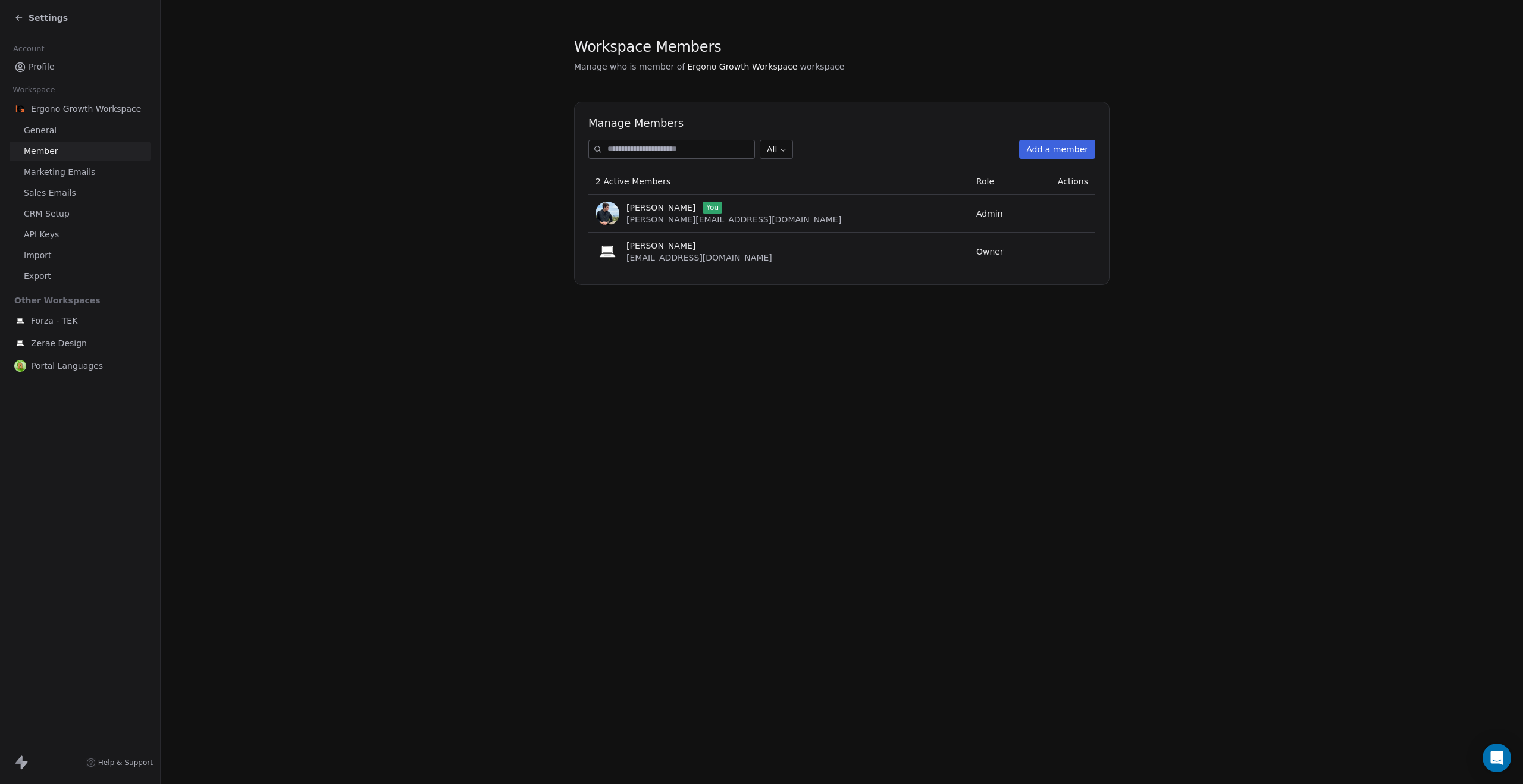
click at [69, 180] on link "Marketing Emails" at bounding box center [80, 172] width 141 height 19
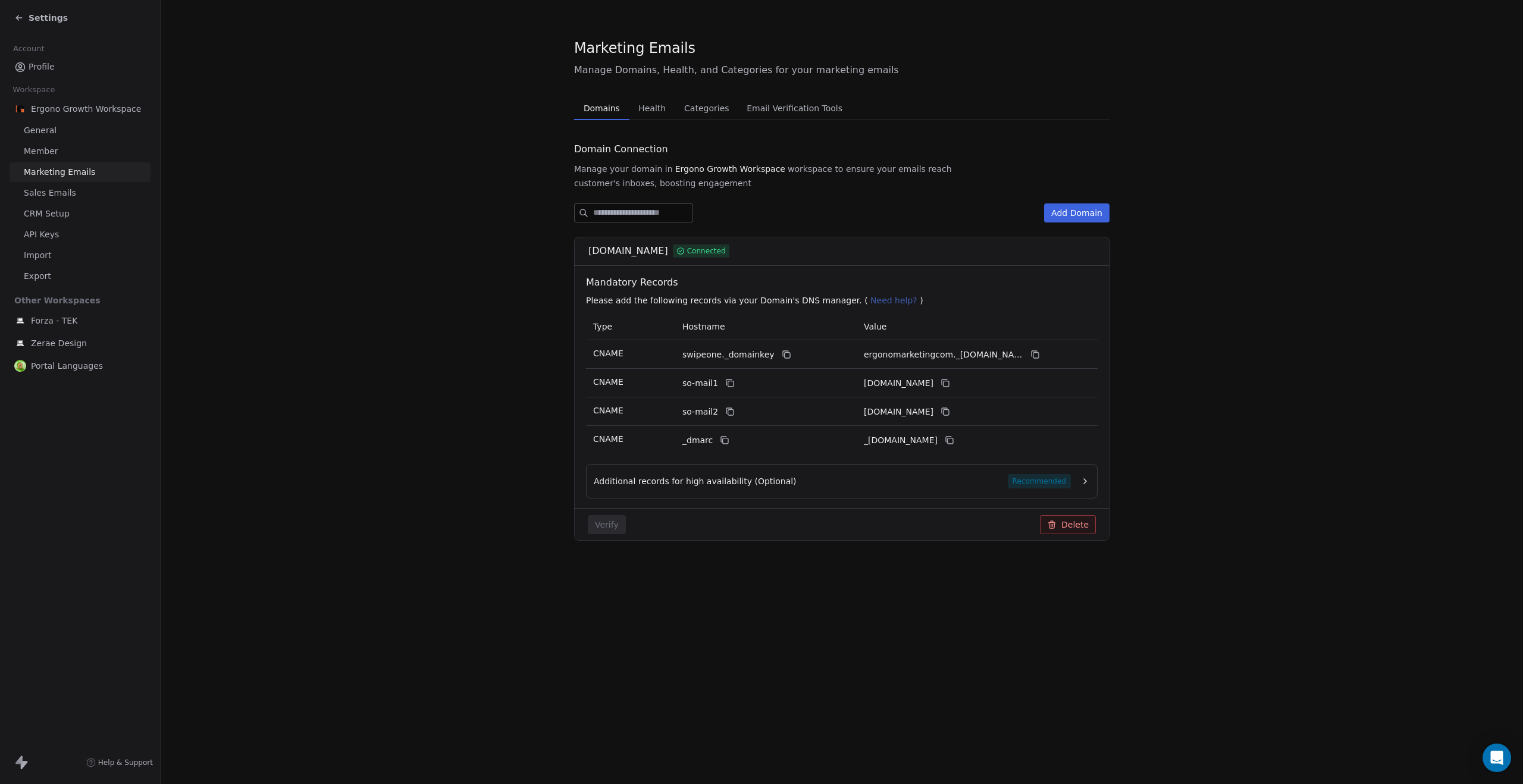
click at [84, 159] on link "Member" at bounding box center [80, 152] width 141 height 19
